Goal: Information Seeking & Learning: Learn about a topic

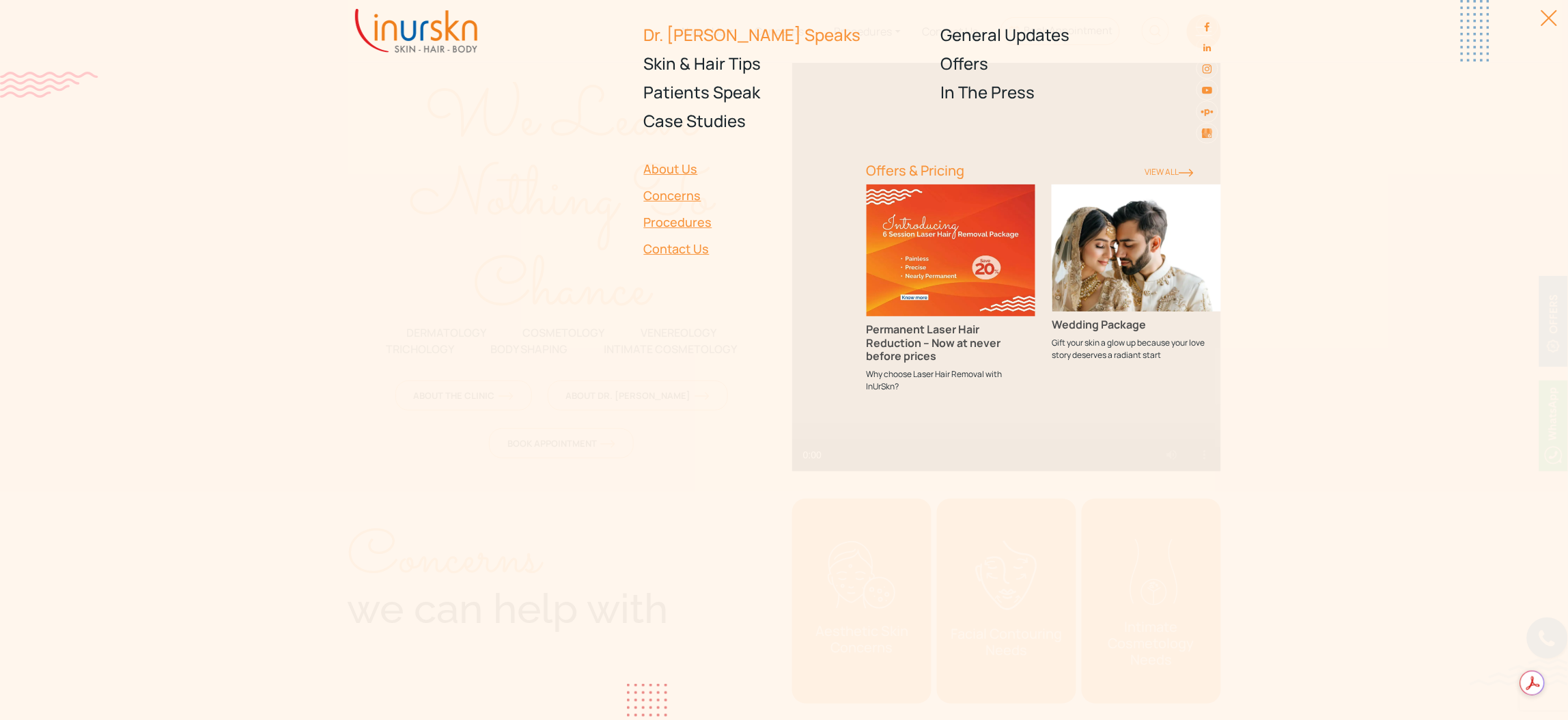
click at [694, 36] on link "Dr. [PERSON_NAME] Speaks" at bounding box center [784, 35] width 280 height 29
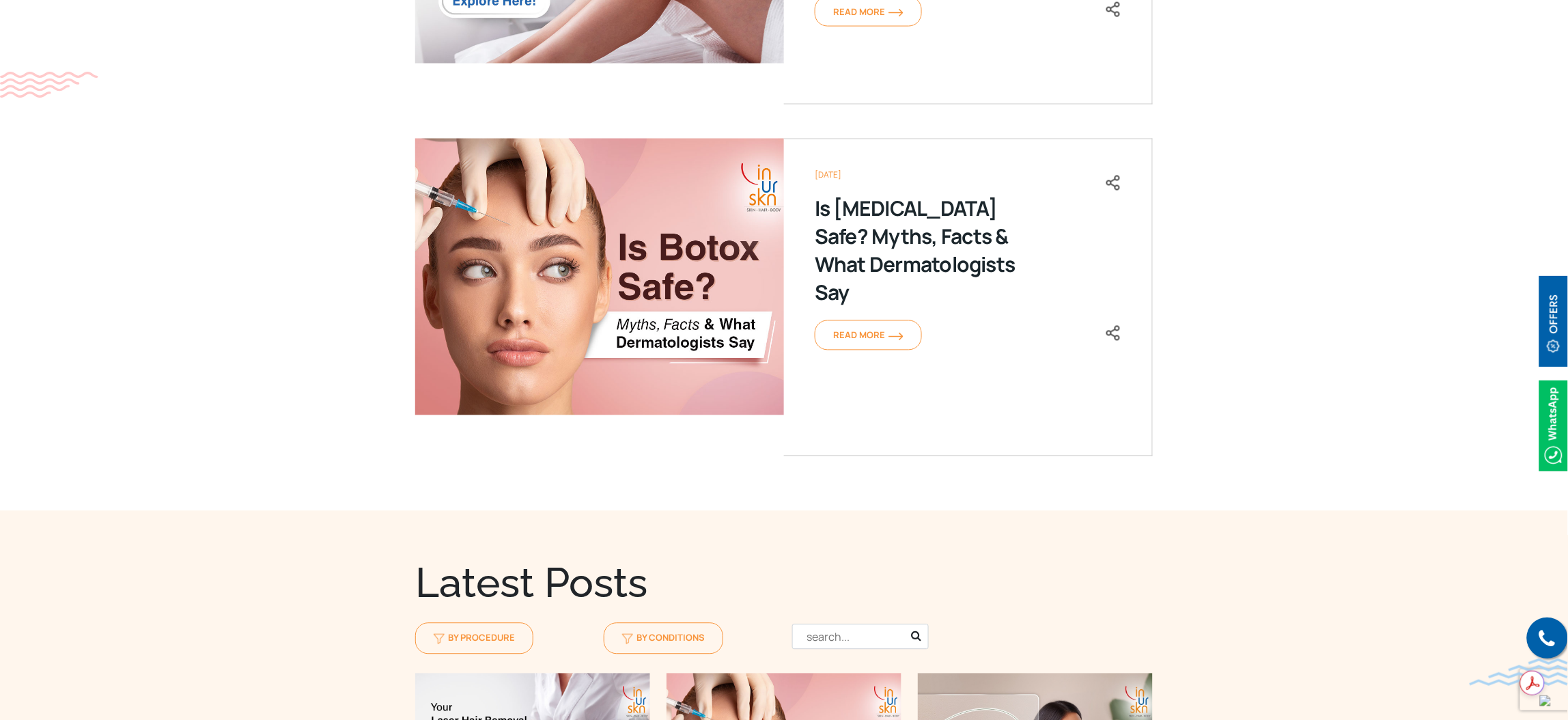
scroll to position [1024, 0]
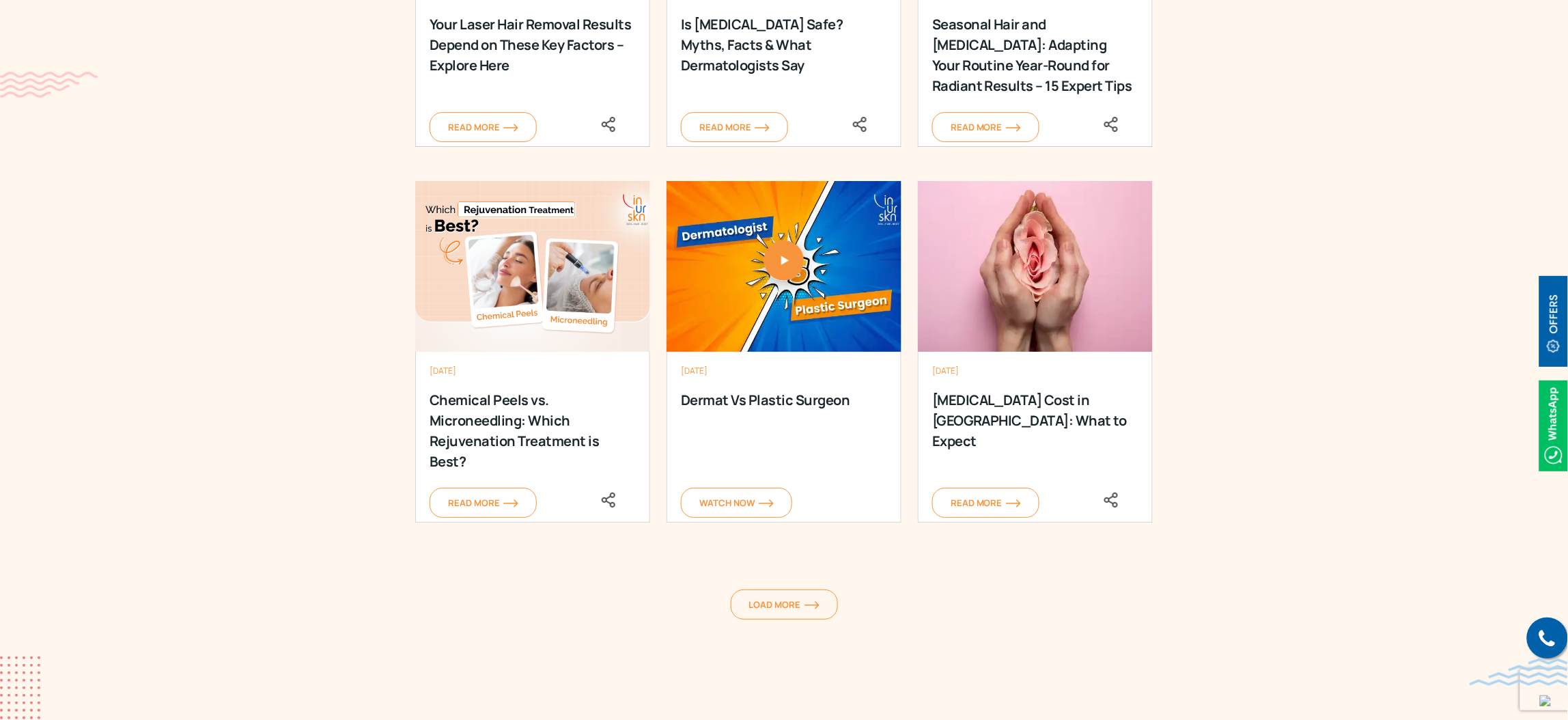
scroll to position [1742, 0]
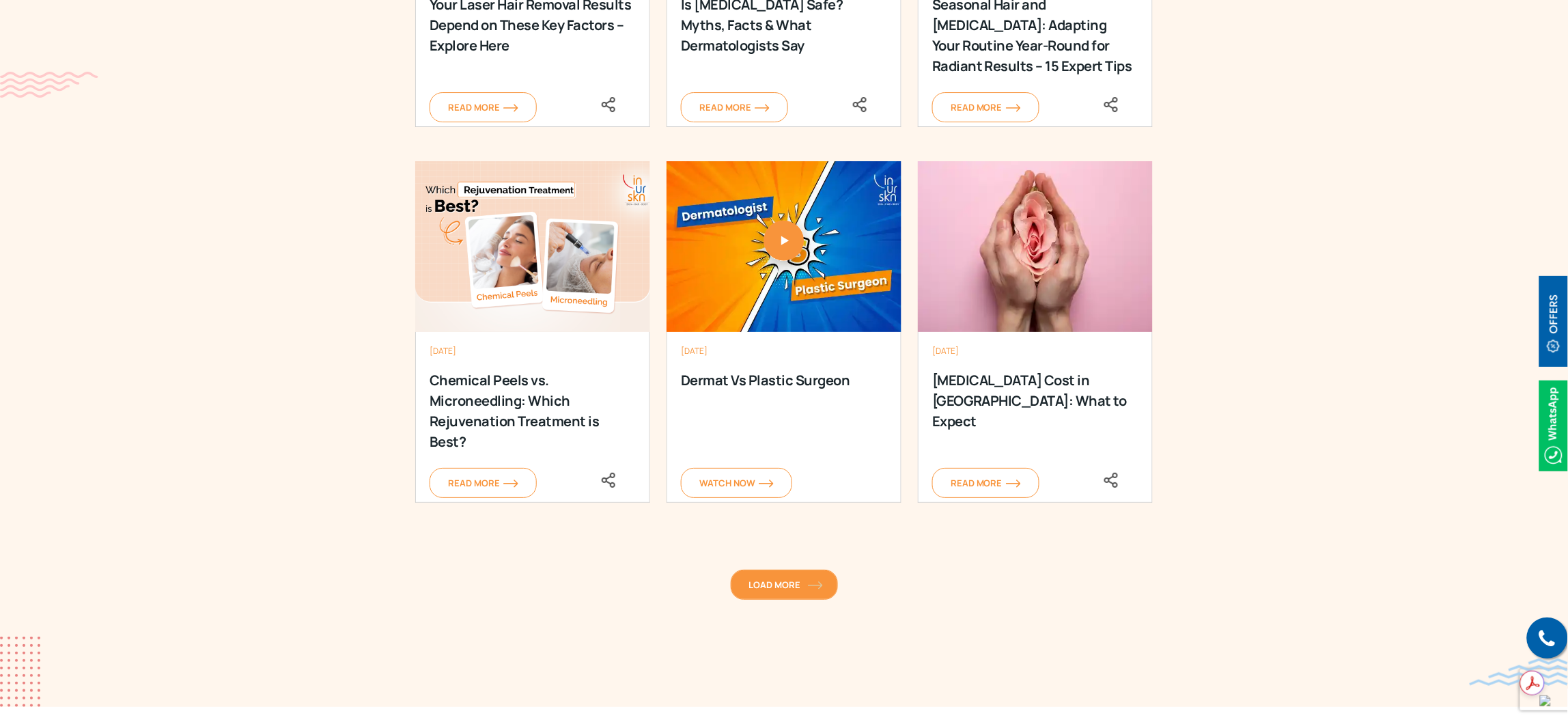
click at [814, 584] on img at bounding box center [816, 585] width 15 height 8
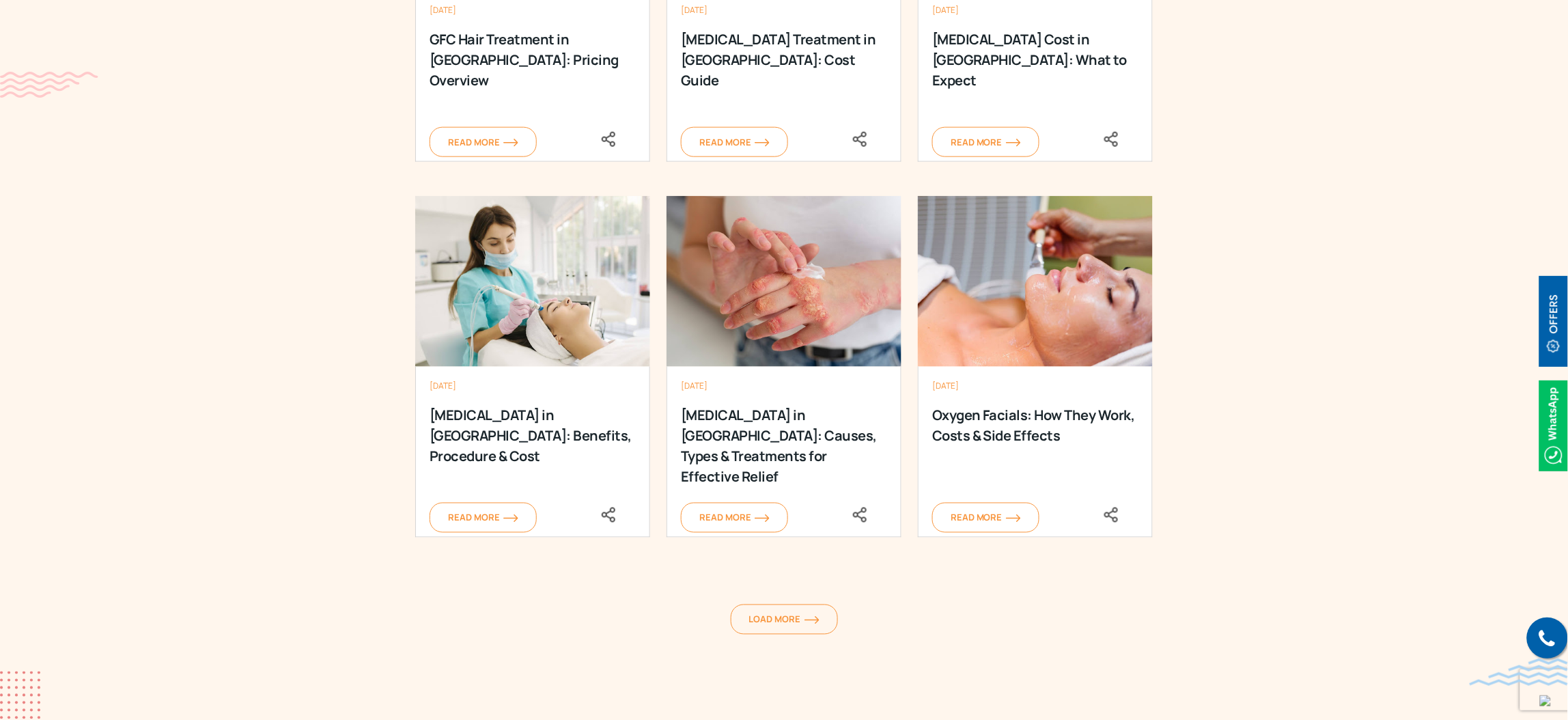
scroll to position [2559, 0]
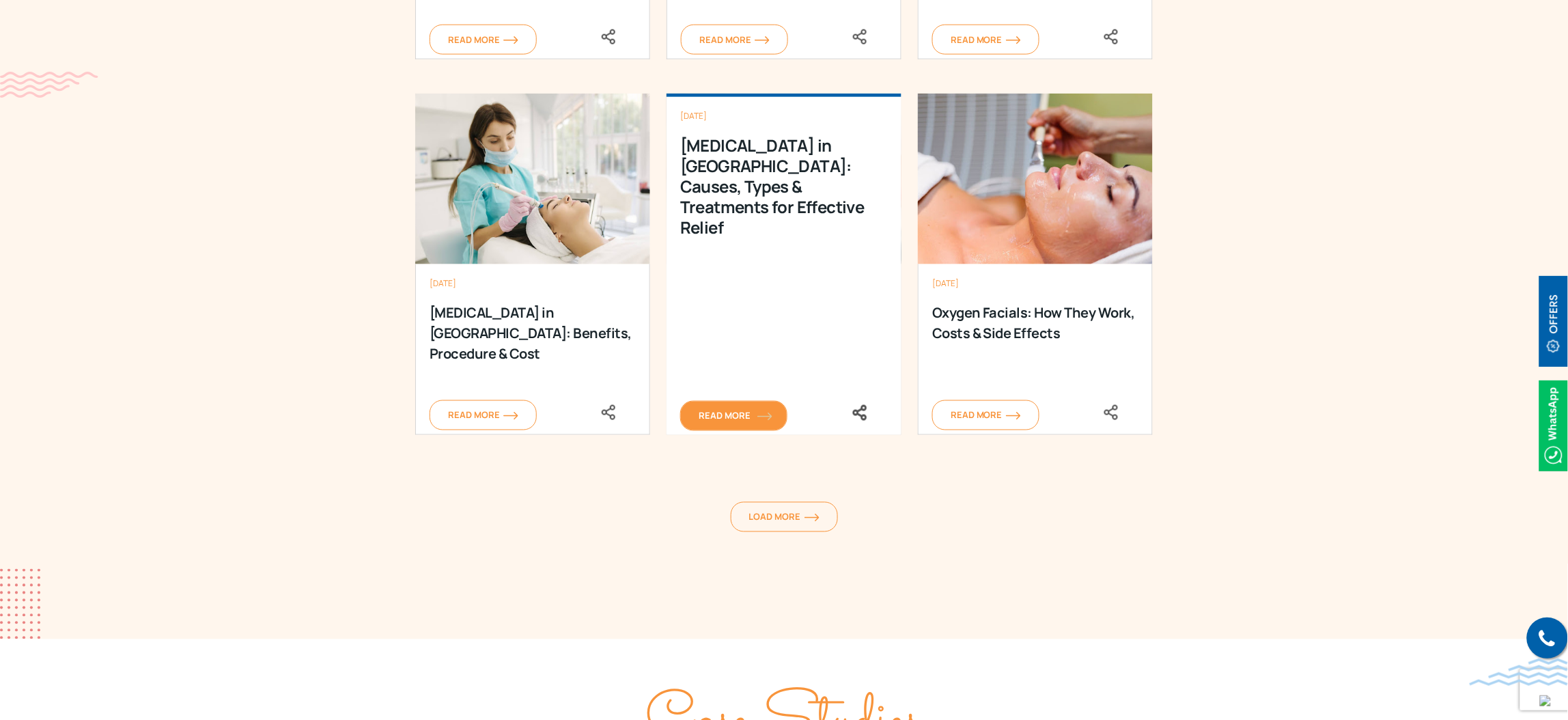
drag, startPoint x: 770, startPoint y: 419, endPoint x: 744, endPoint y: 412, distance: 26.9
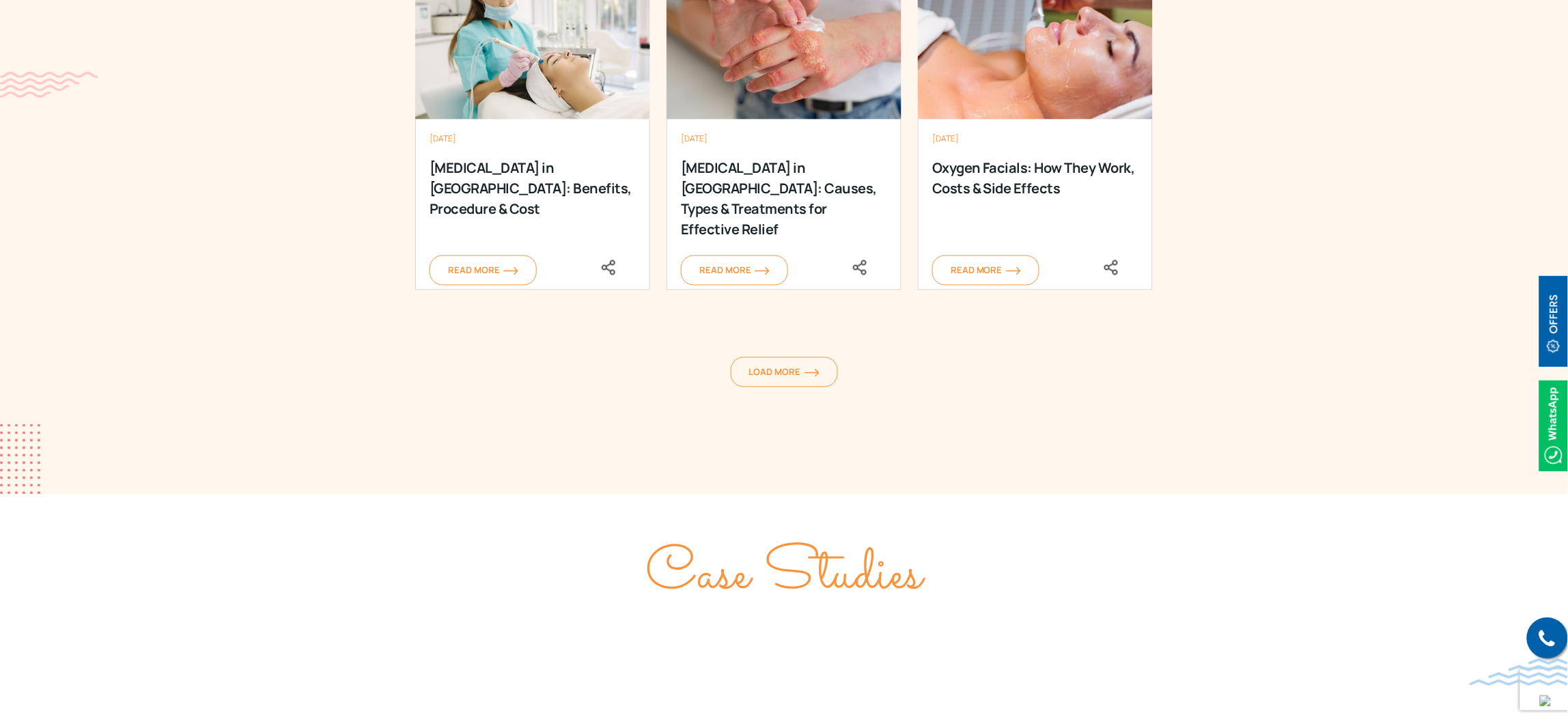
scroll to position [2970, 0]
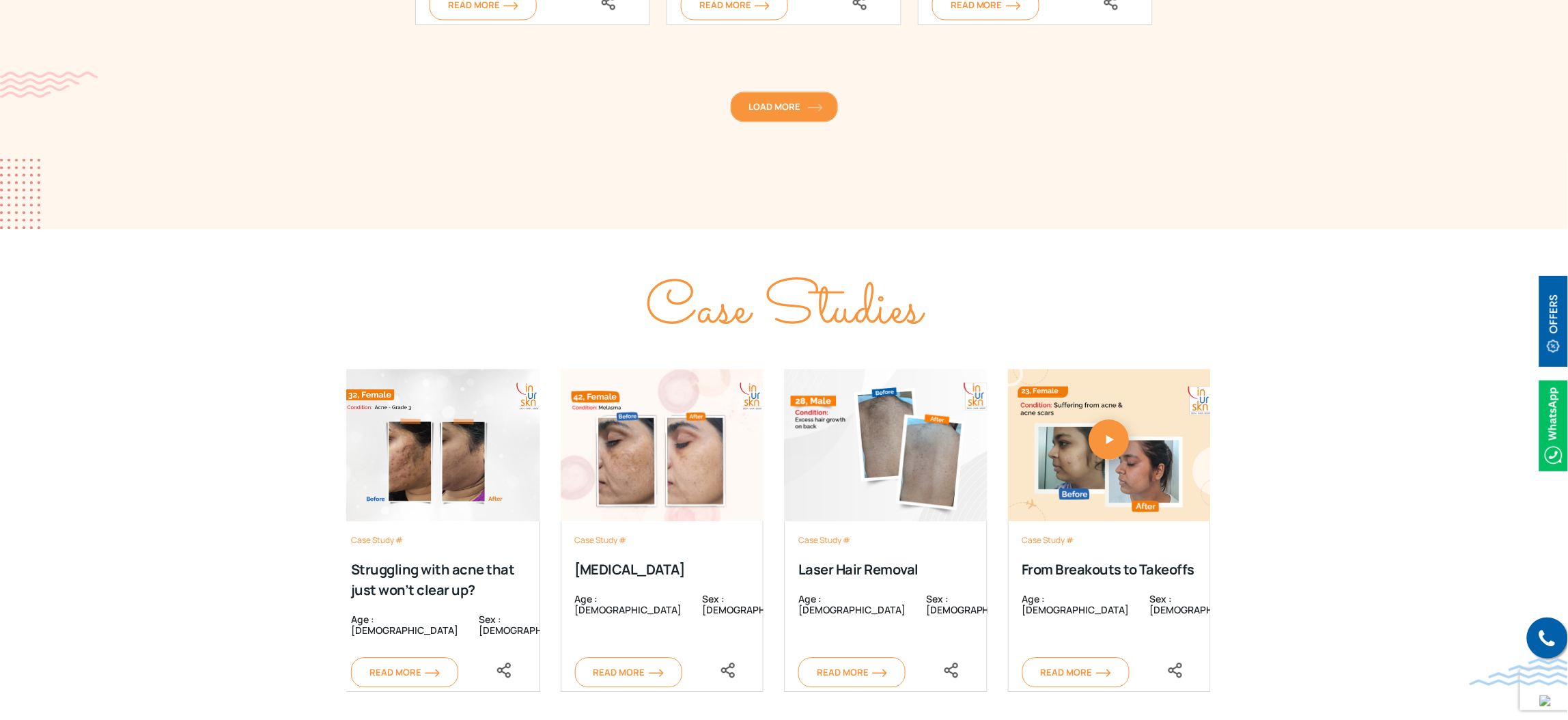
click at [783, 116] on link "Load More" at bounding box center [784, 106] width 107 height 30
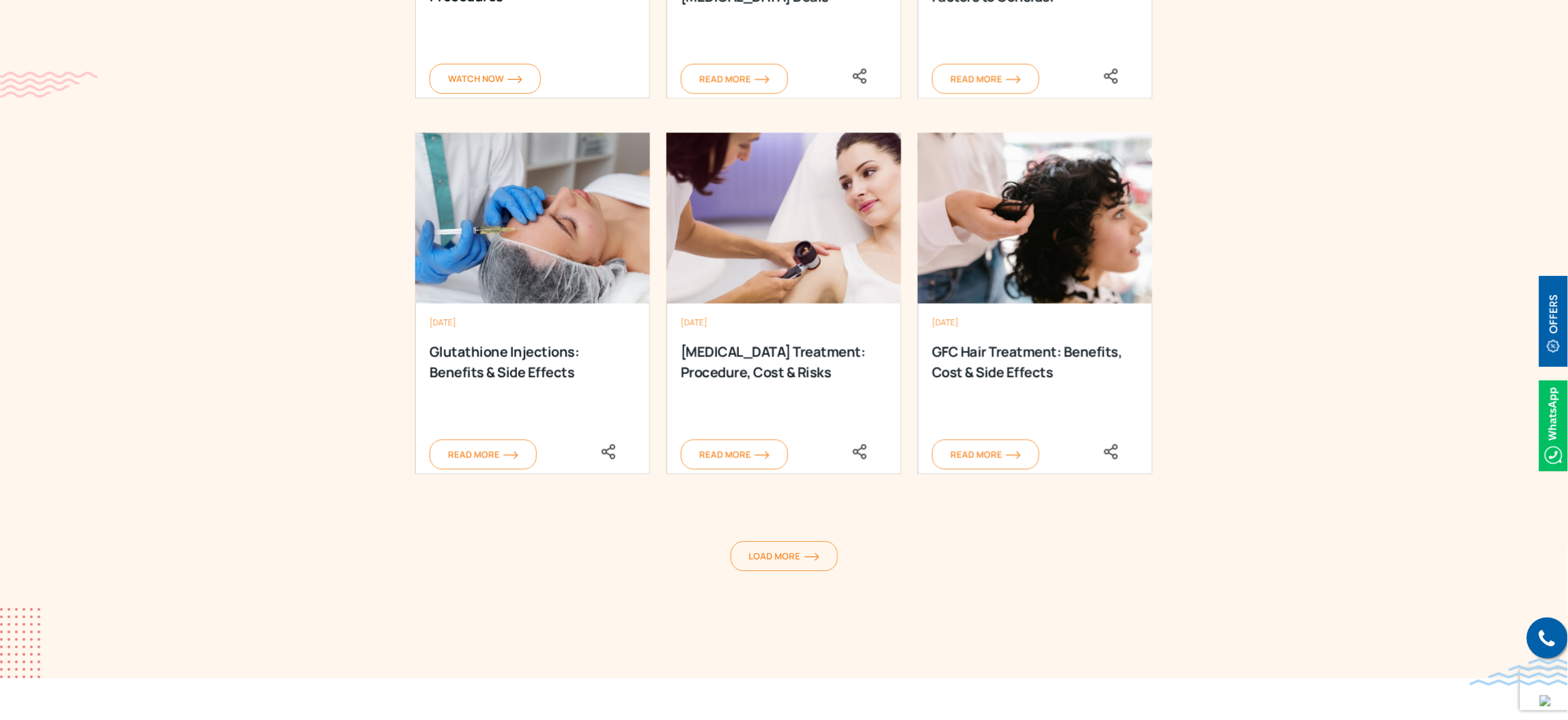
scroll to position [3277, 0]
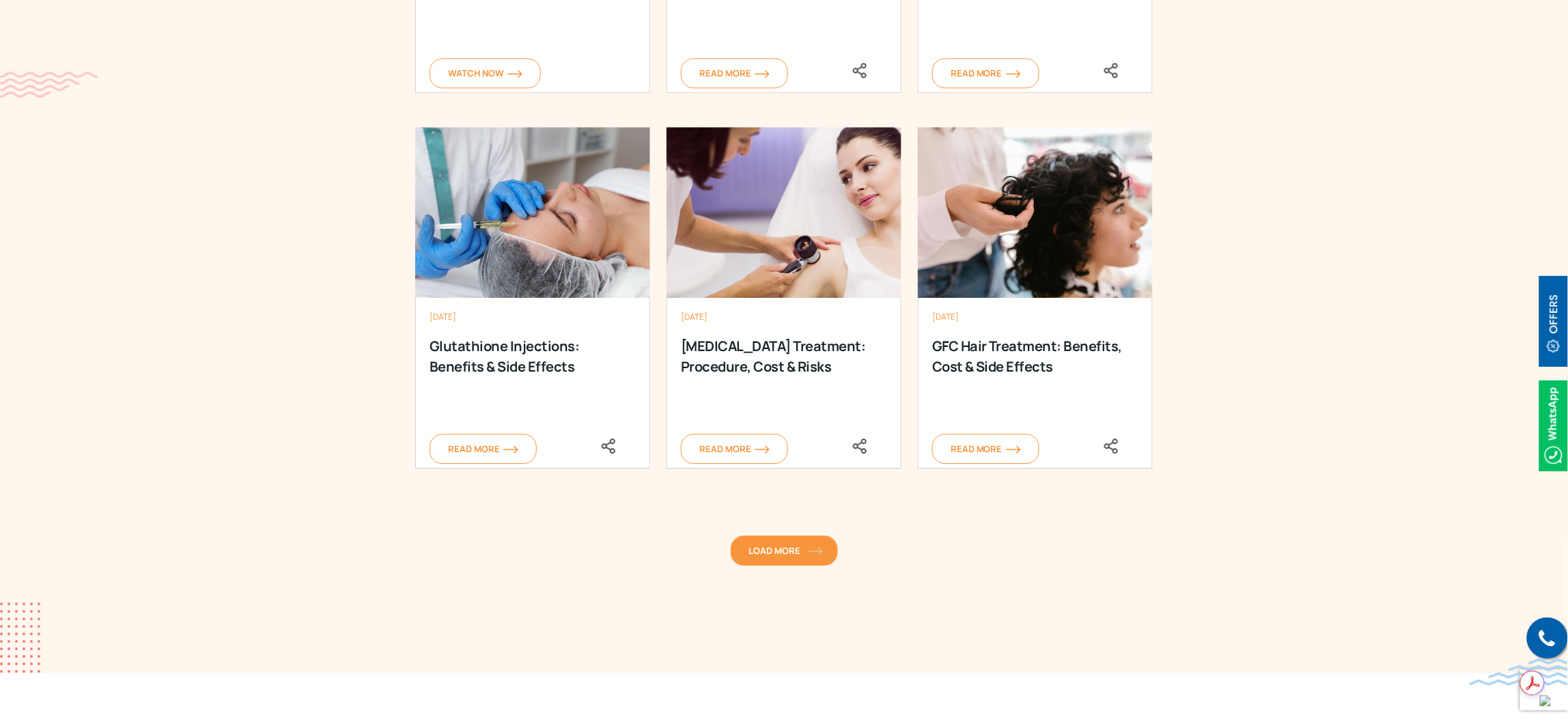
drag, startPoint x: 812, startPoint y: 551, endPoint x: 824, endPoint y: 546, distance: 13.0
click at [812, 551] on img at bounding box center [816, 551] width 15 height 8
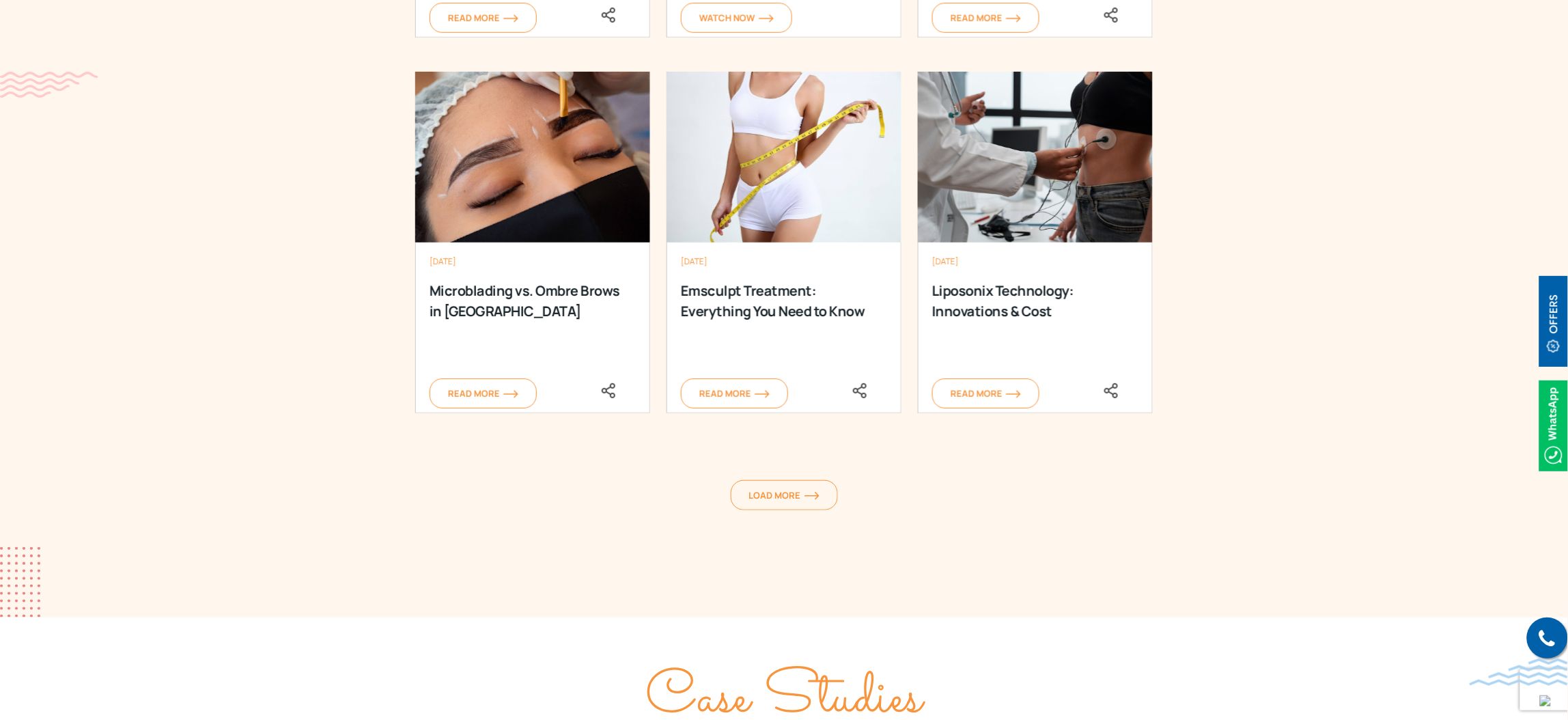
scroll to position [4096, 0]
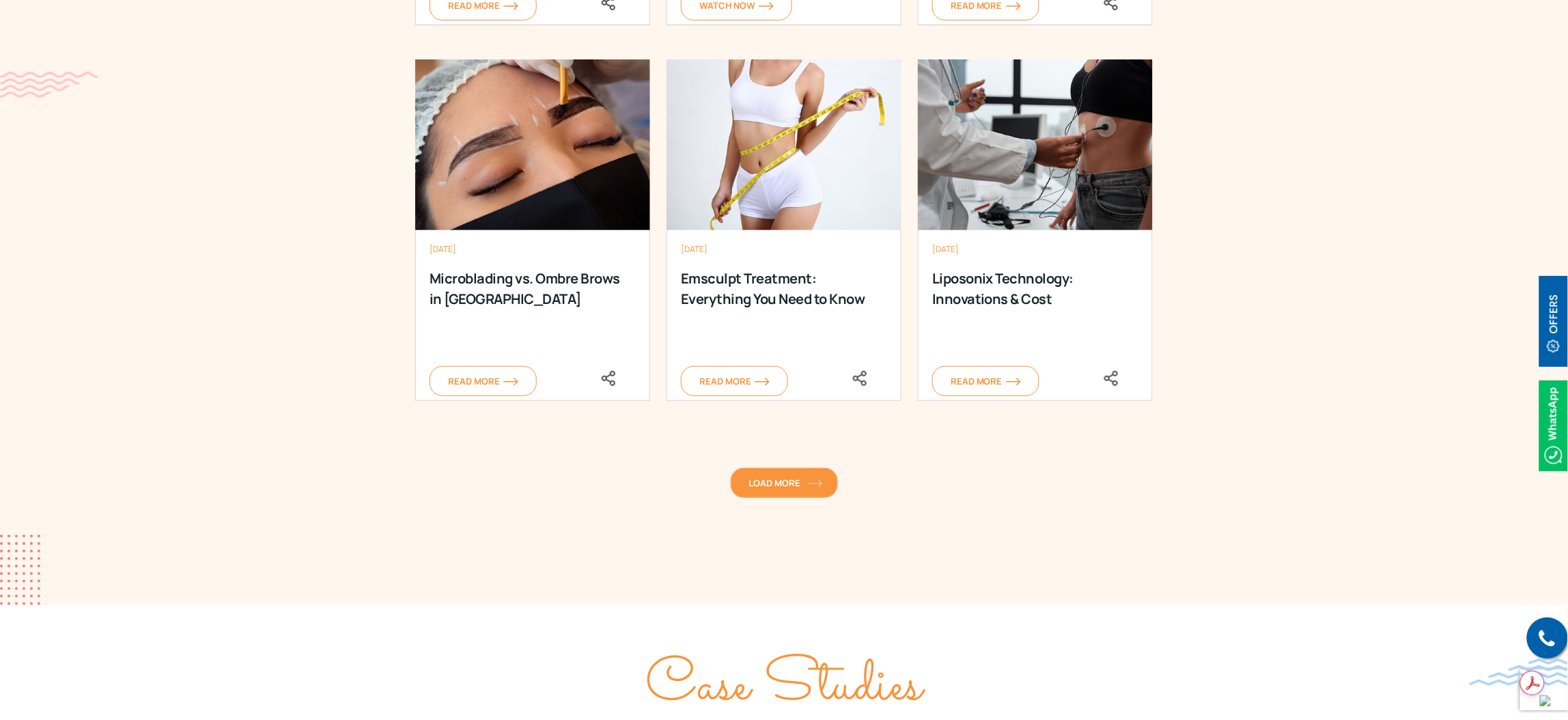
click at [824, 482] on link "Load More" at bounding box center [784, 483] width 107 height 30
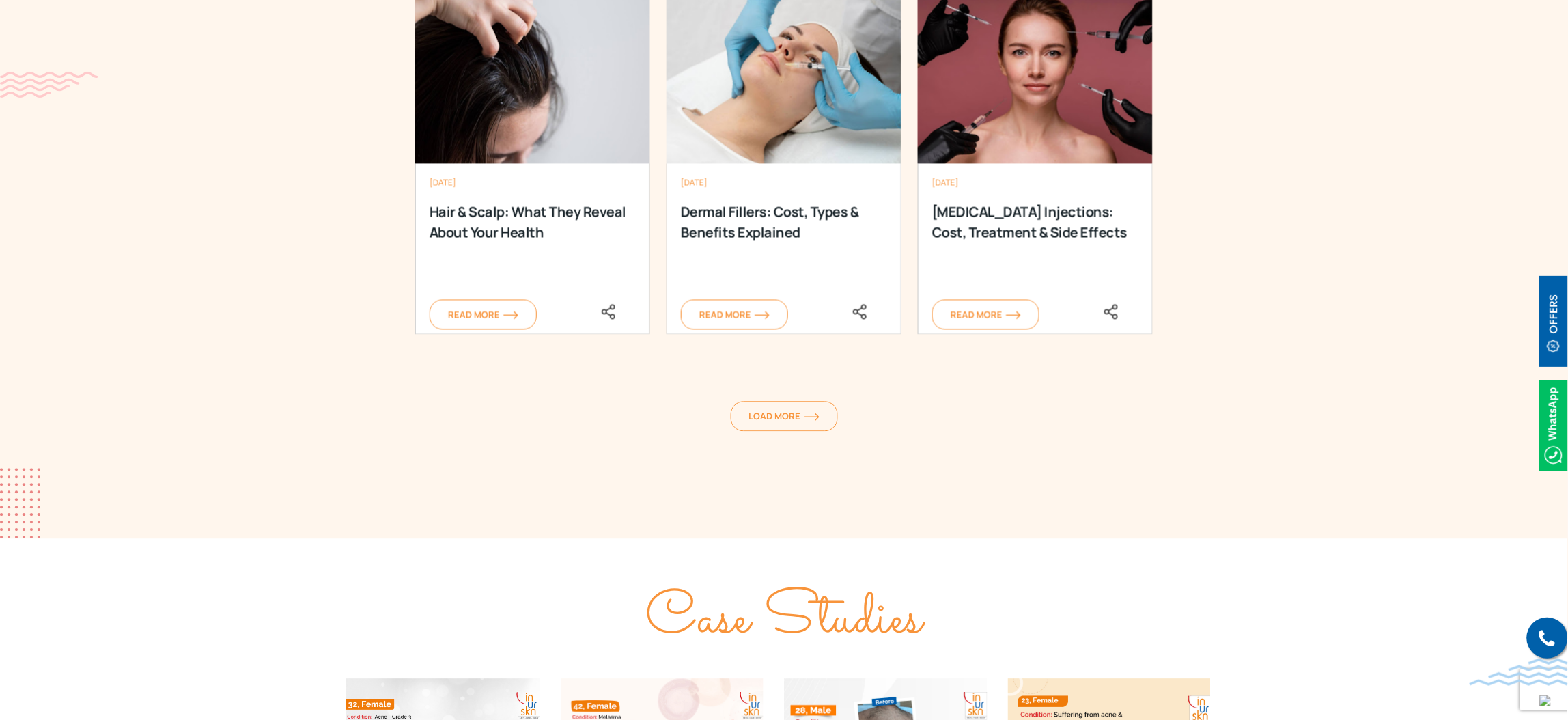
scroll to position [4915, 0]
click at [786, 416] on span "Load More" at bounding box center [784, 415] width 71 height 12
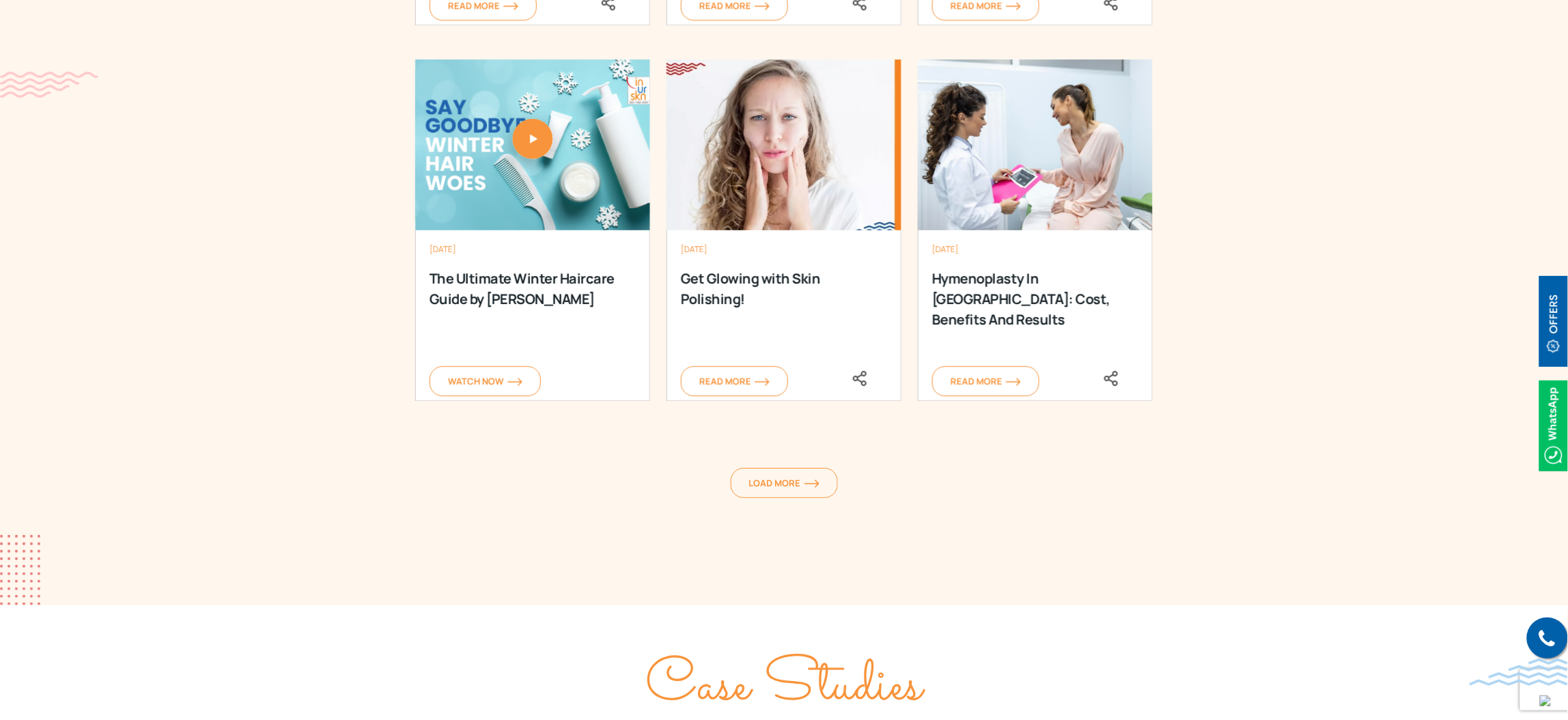
scroll to position [5633, 0]
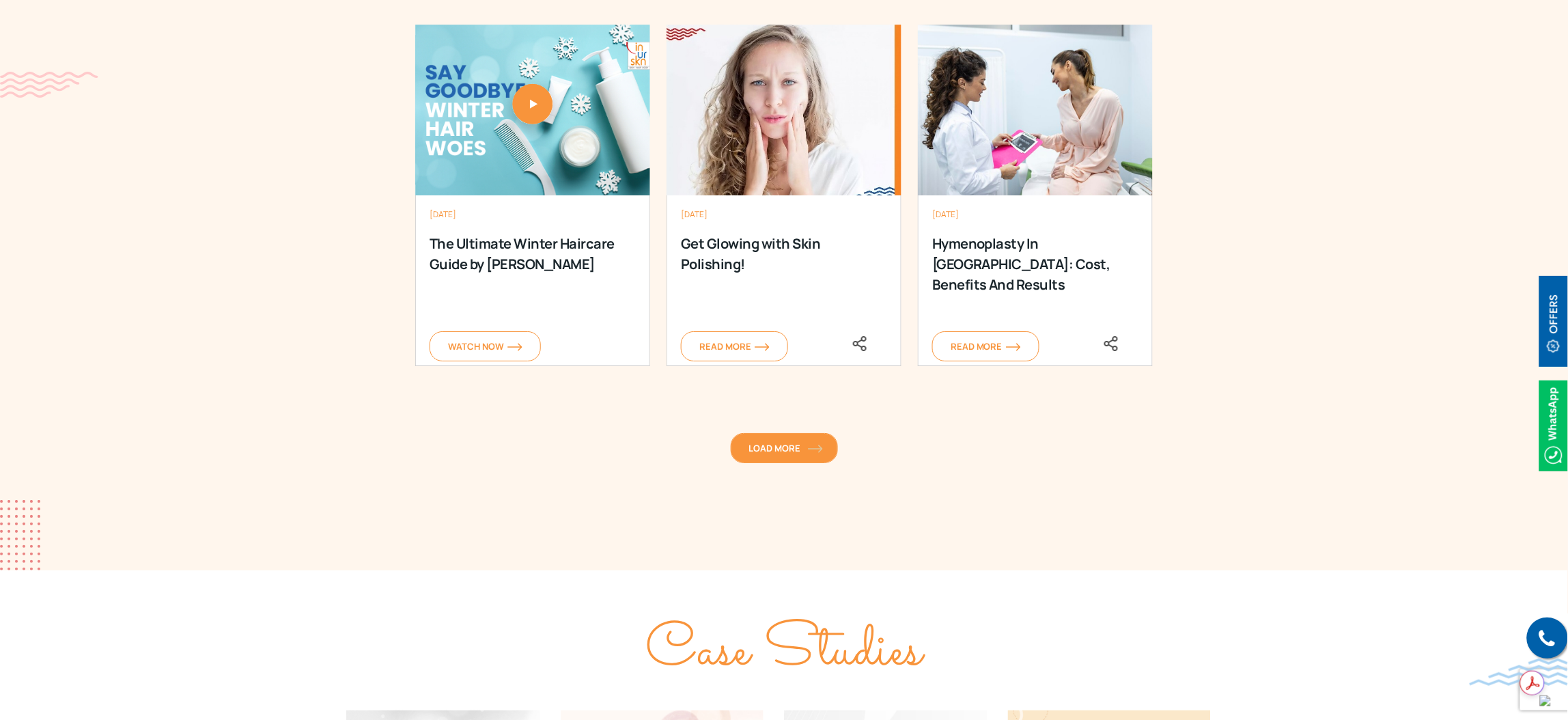
click at [810, 447] on img at bounding box center [816, 448] width 15 height 8
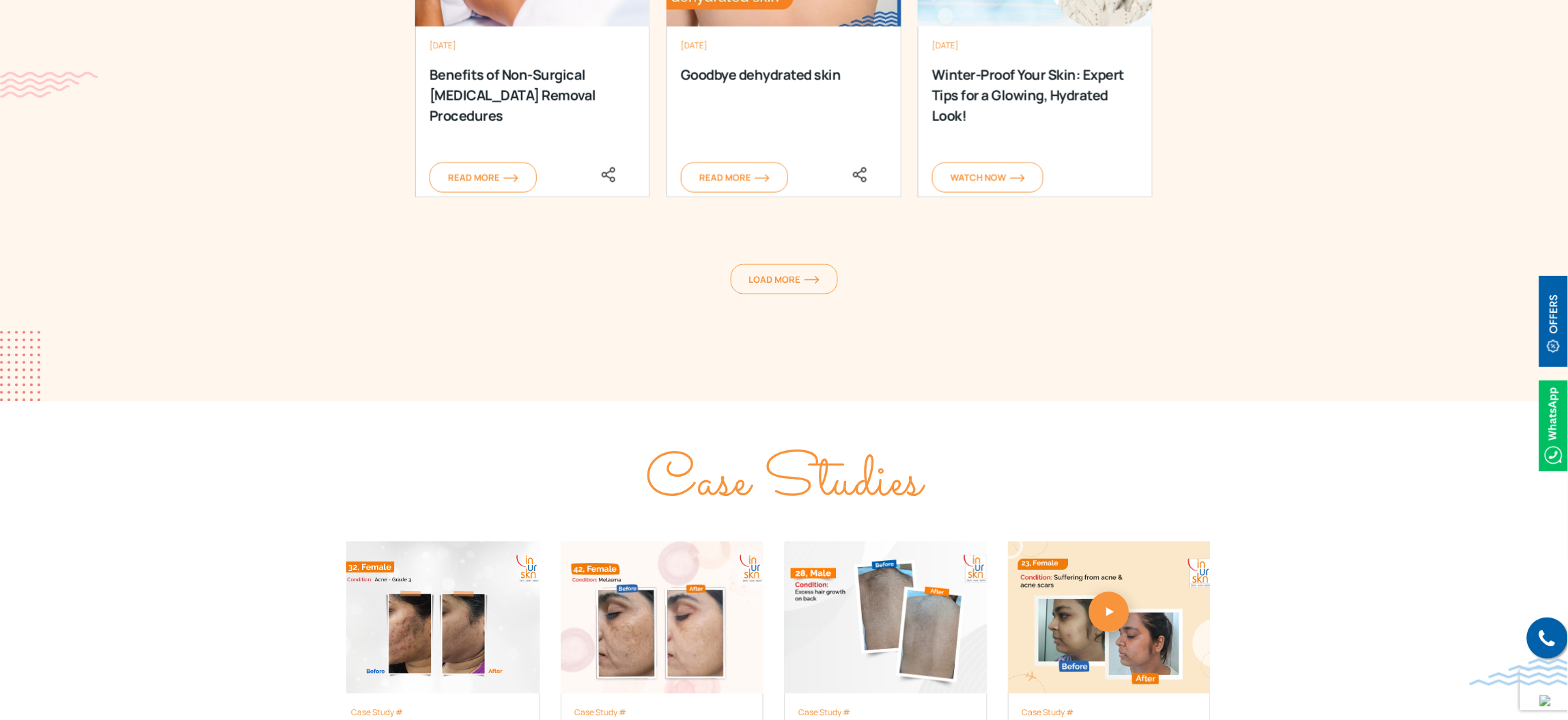
scroll to position [6555, 0]
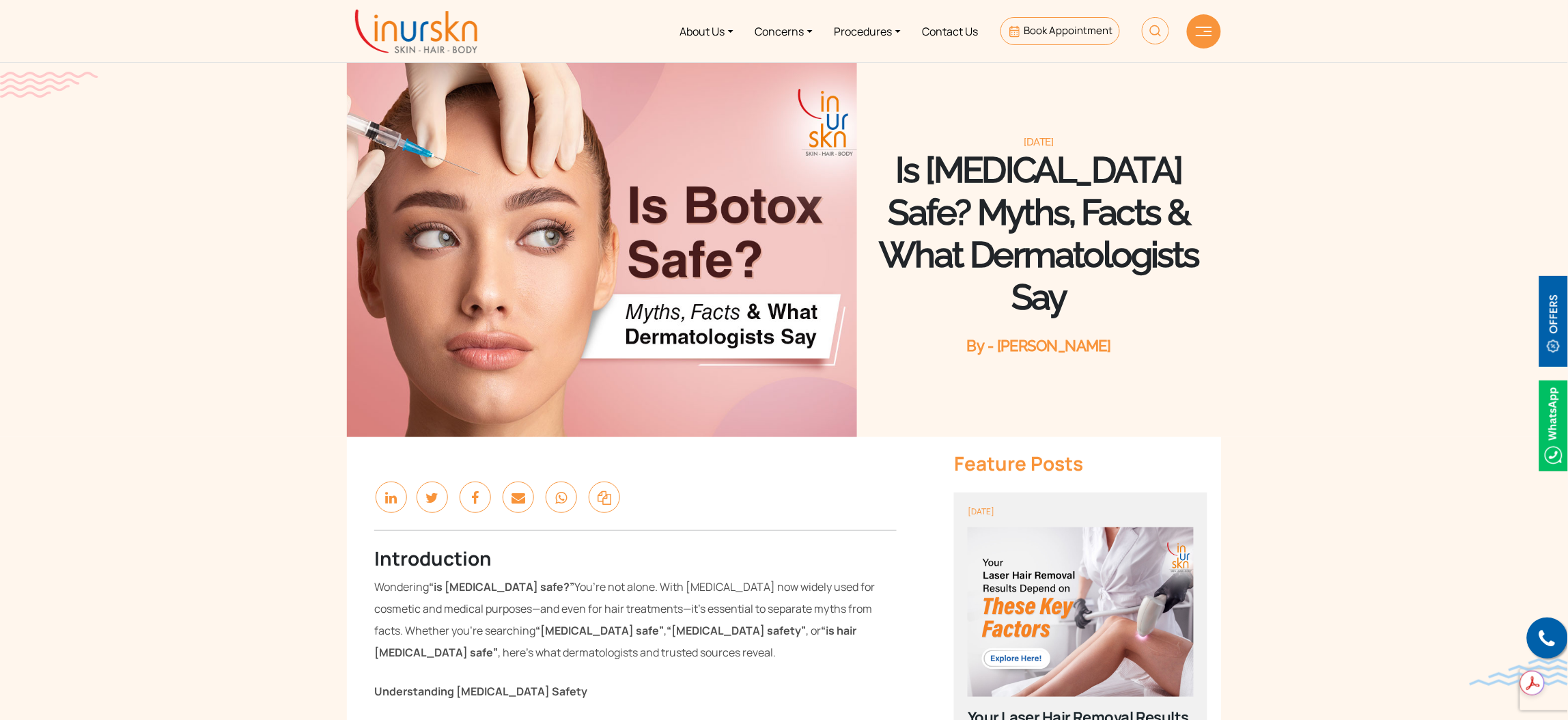
scroll to position [511, 0]
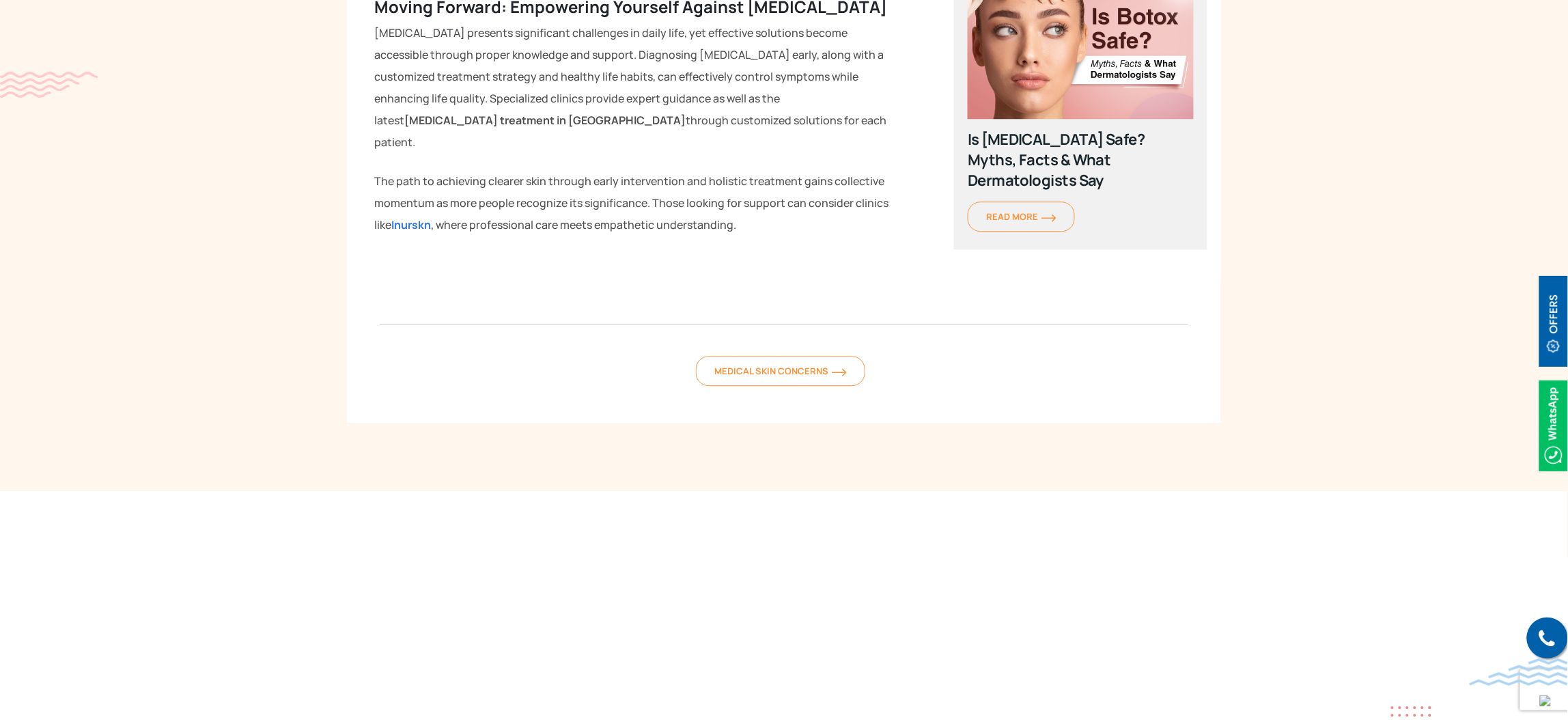
scroll to position [3277, 0]
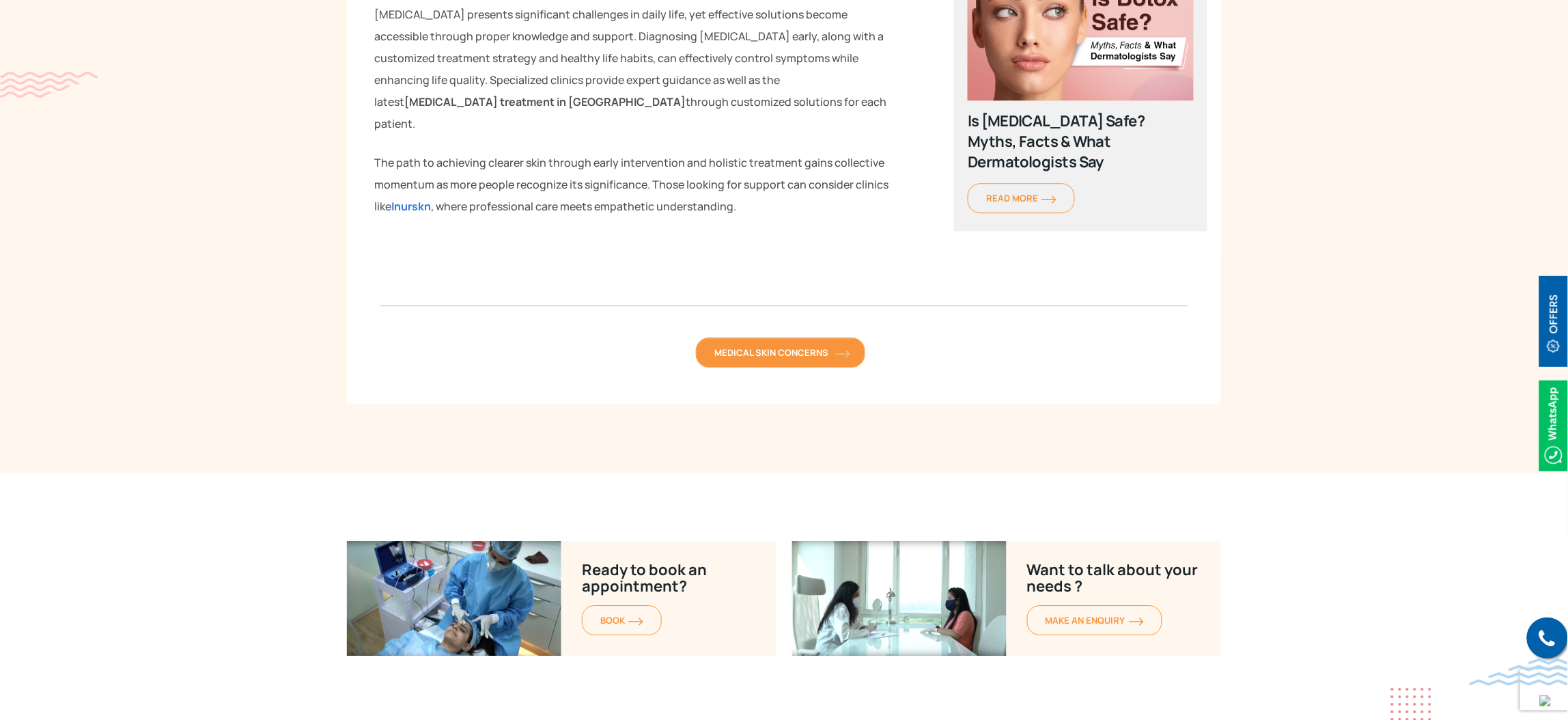
click at [804, 346] on span "Medical Skin Concerns" at bounding box center [780, 352] width 132 height 12
